Goal: Book appointment/travel/reservation

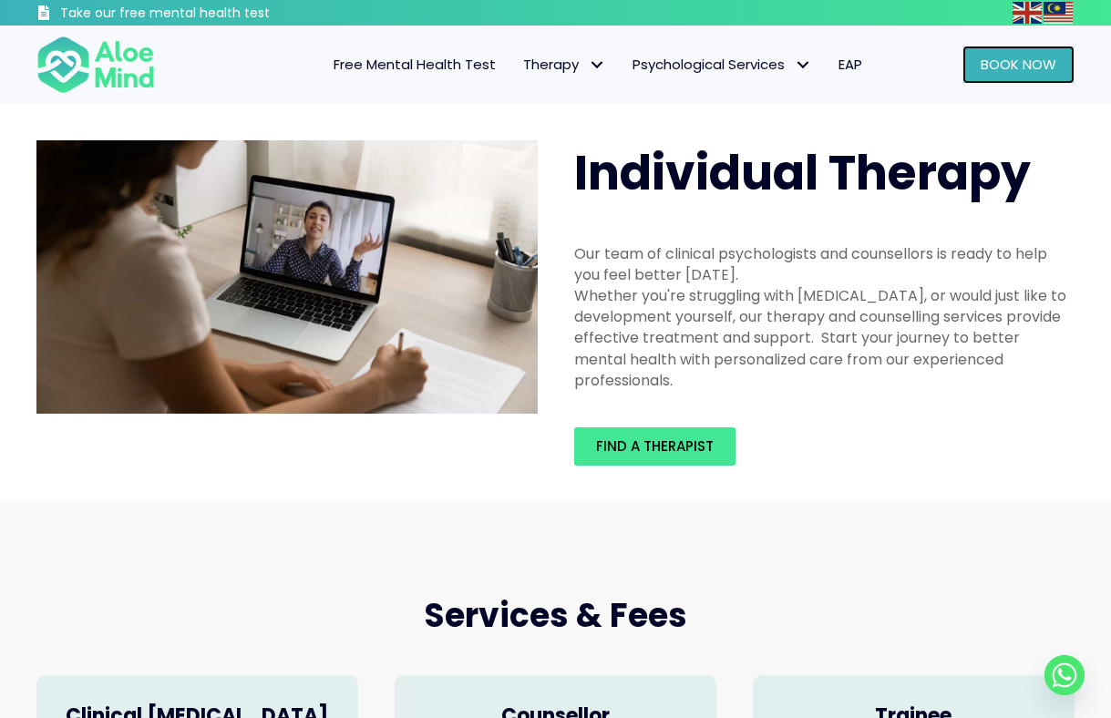
click at [1016, 83] on link "Book Now" at bounding box center [1018, 65] width 112 height 38
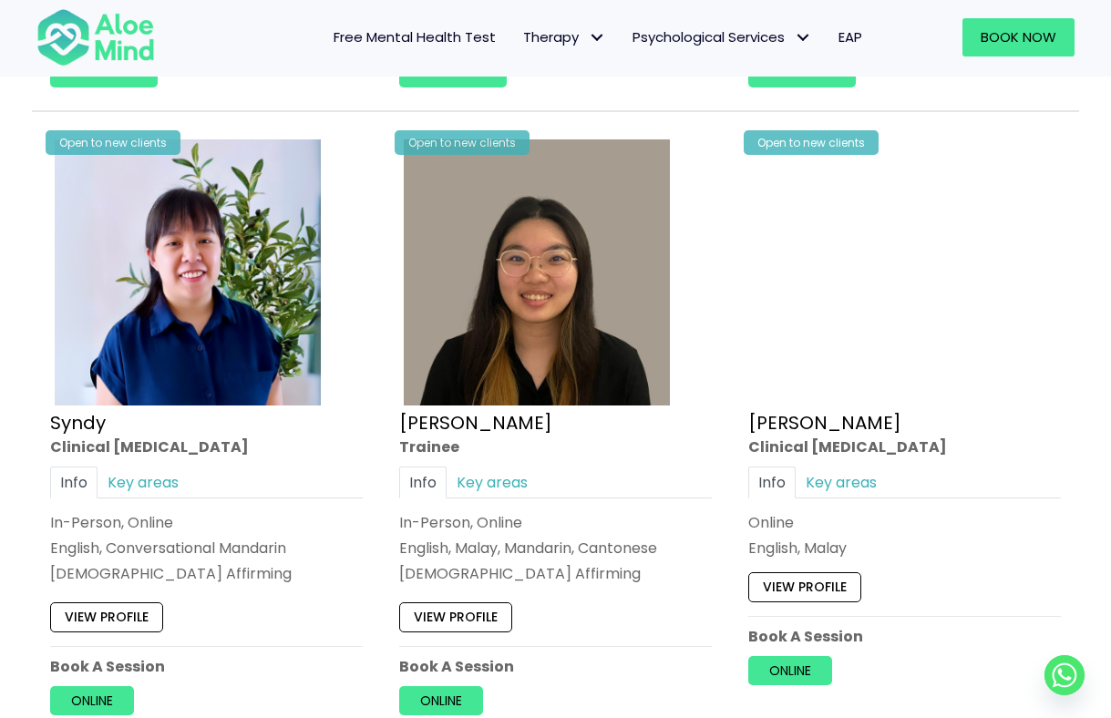
scroll to position [7021, 0]
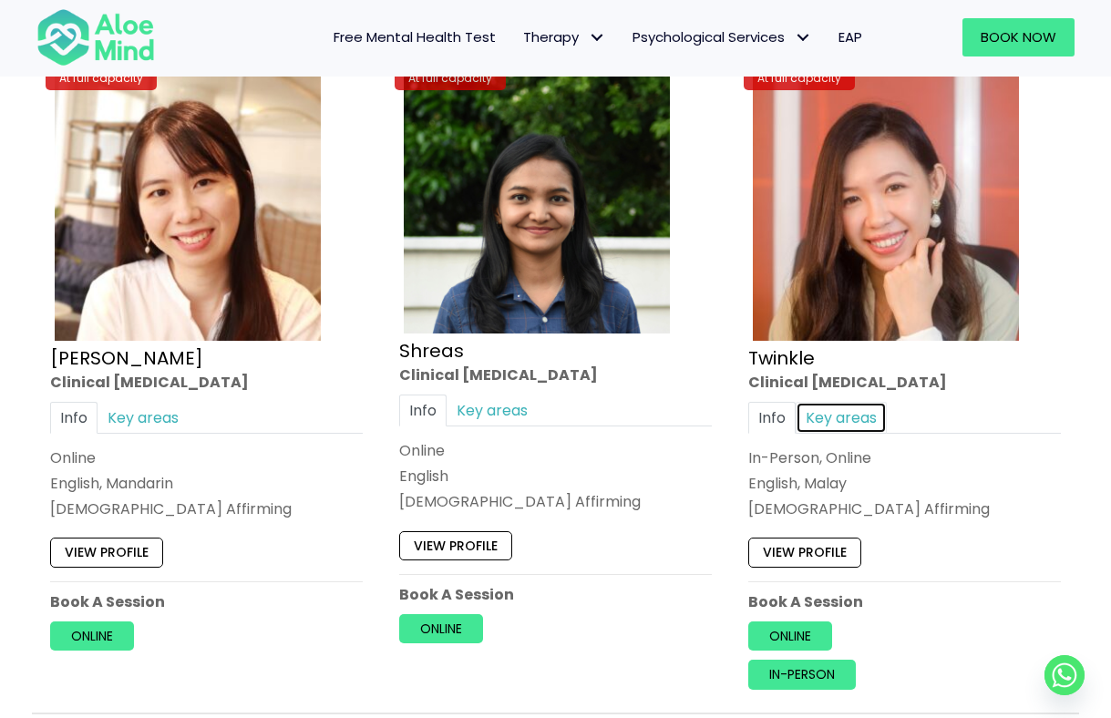
click at [869, 416] on link "Key areas" at bounding box center [841, 418] width 91 height 32
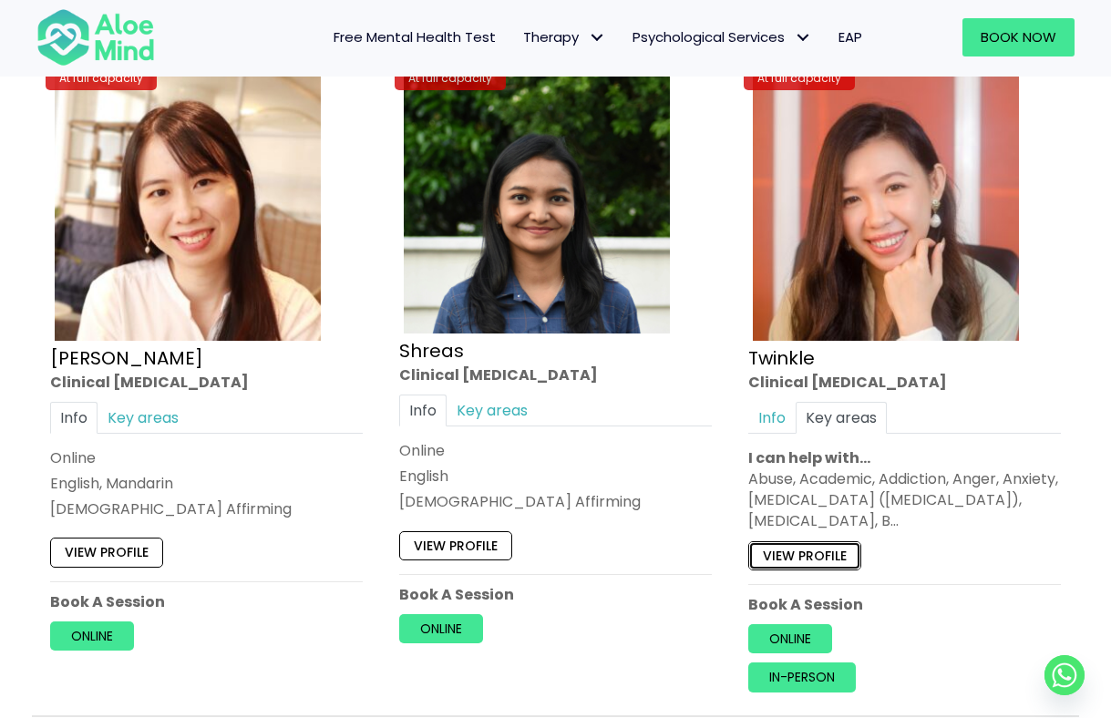
click at [825, 560] on link "View profile" at bounding box center [804, 555] width 113 height 29
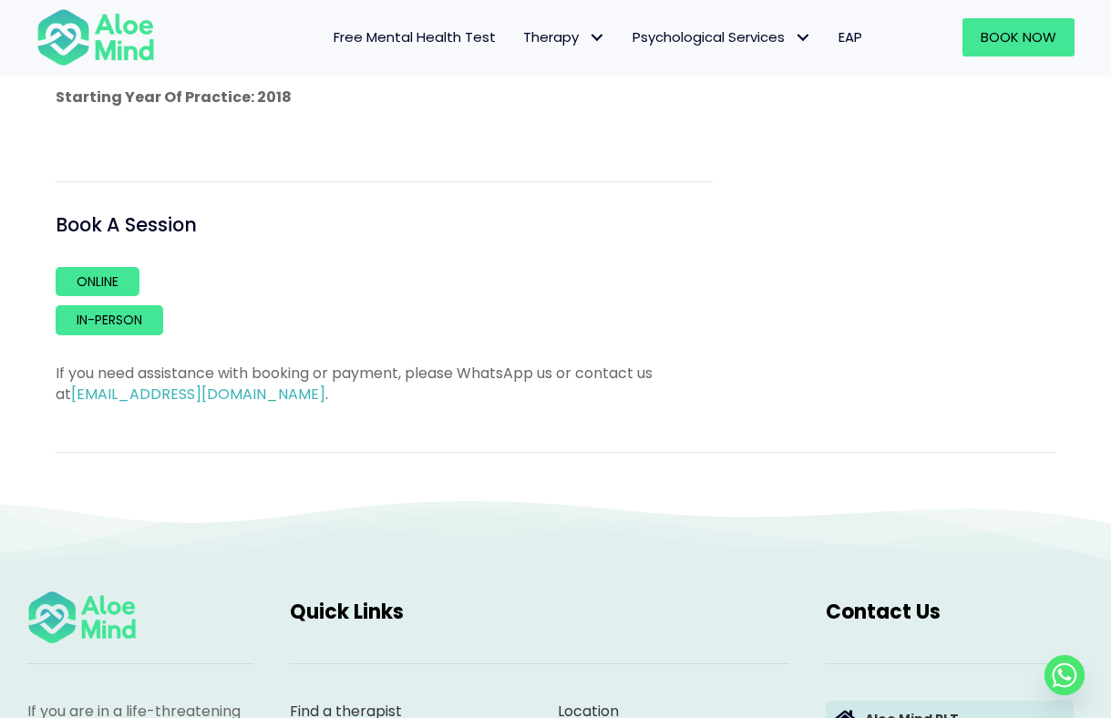
scroll to position [1359, 0]
click at [973, 48] on link "Book Now" at bounding box center [1018, 37] width 112 height 38
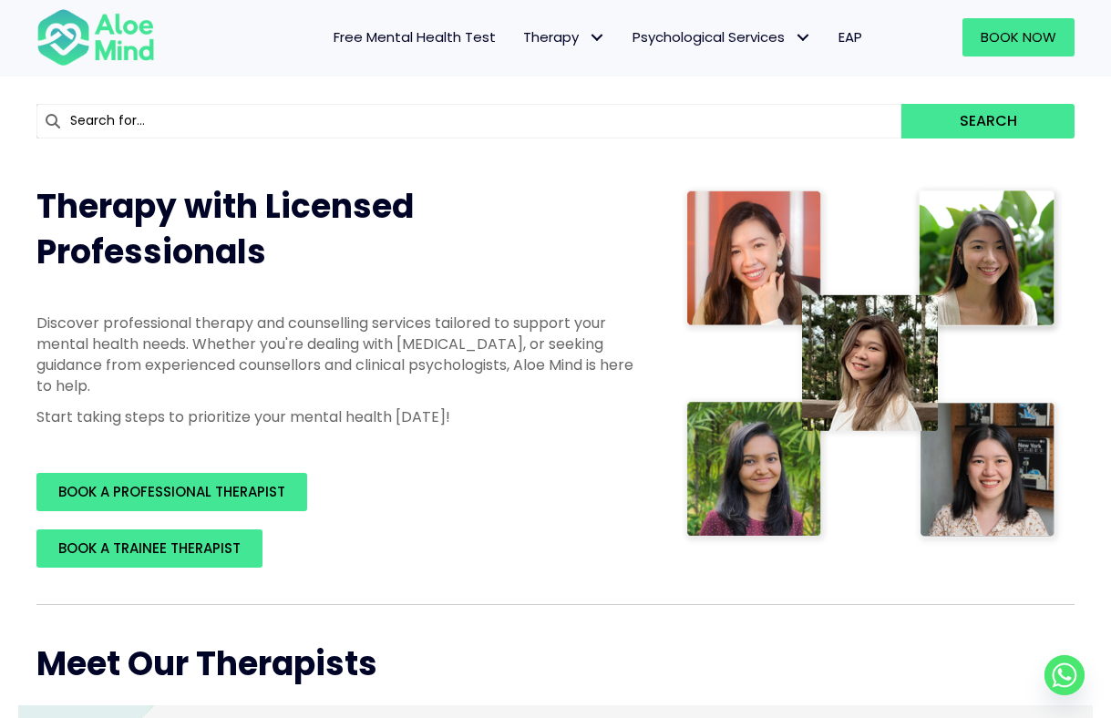
scroll to position [156, 0]
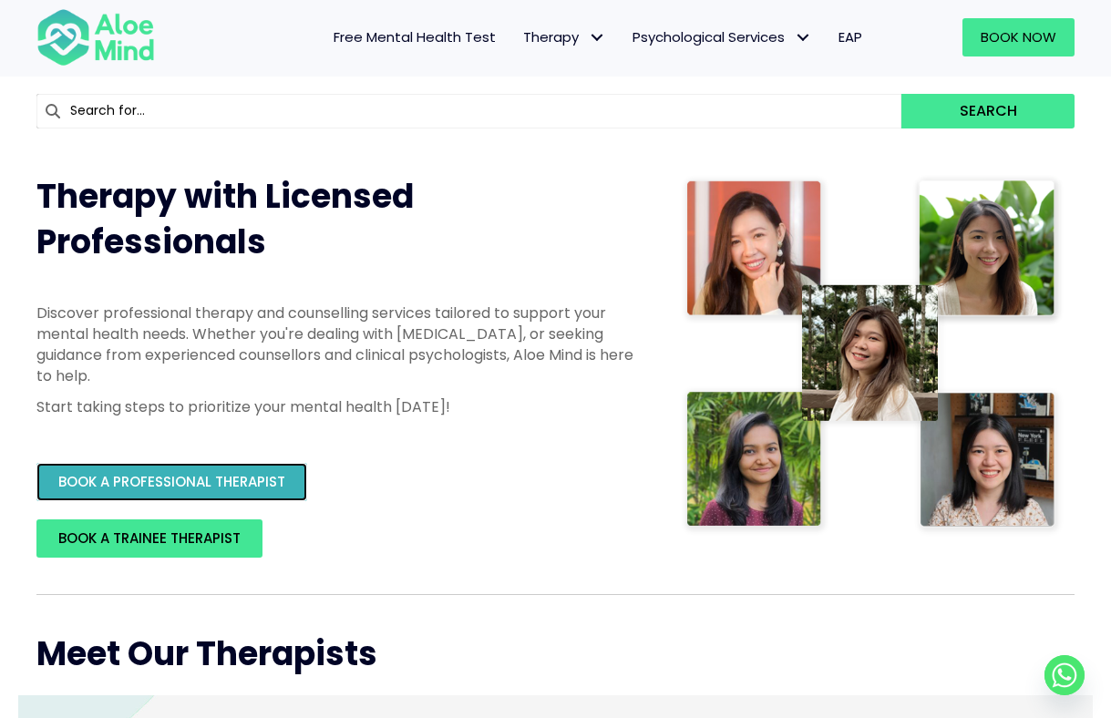
click at [231, 467] on link "BOOK A PROFESSIONAL THERAPIST" at bounding box center [171, 482] width 271 height 38
